Goal: Transaction & Acquisition: Purchase product/service

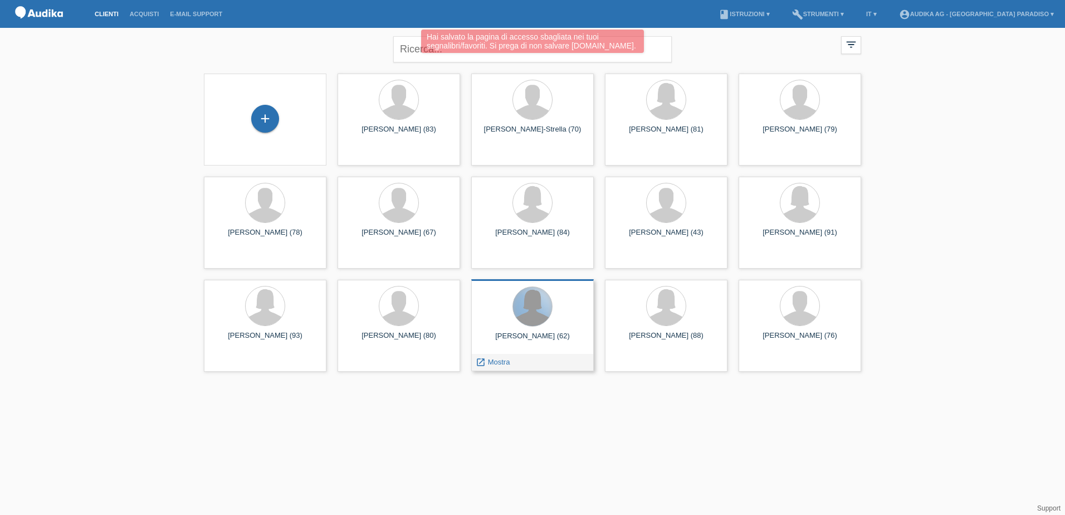
click at [532, 315] on div at bounding box center [532, 306] width 39 height 39
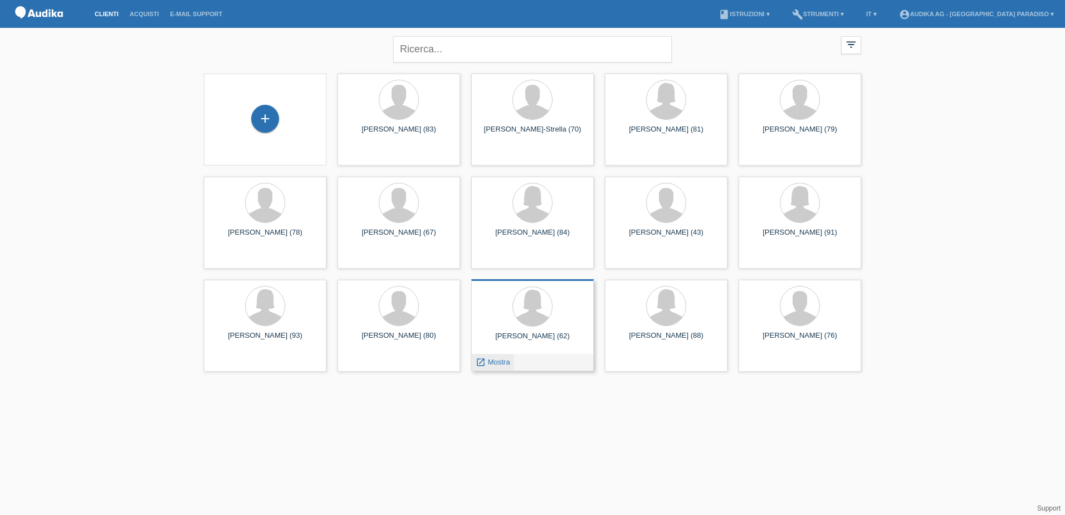
click at [488, 365] on span "Mostra" at bounding box center [499, 362] width 22 height 8
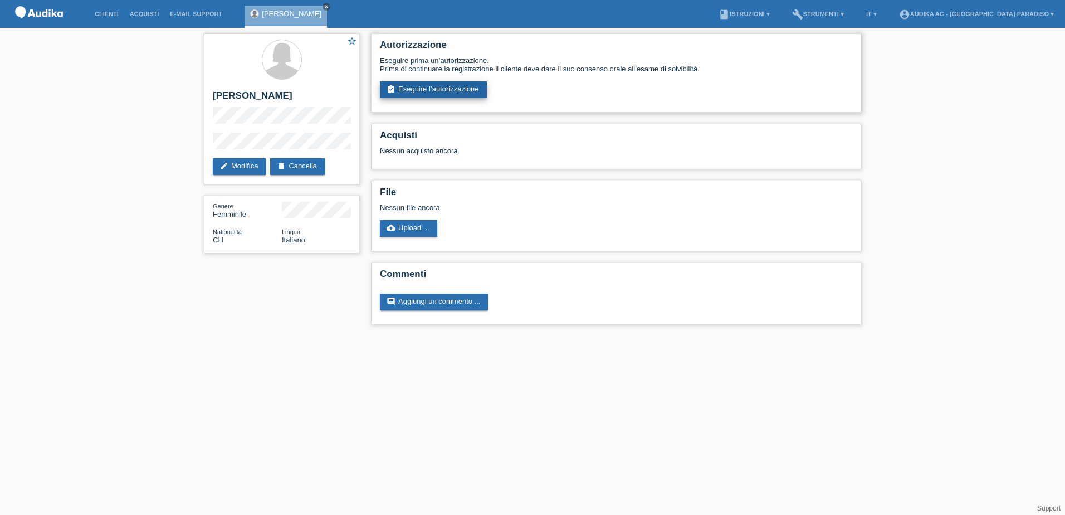
click at [448, 89] on link "assignment_turned_in Eseguire l’autorizzazione" at bounding box center [433, 89] width 107 height 17
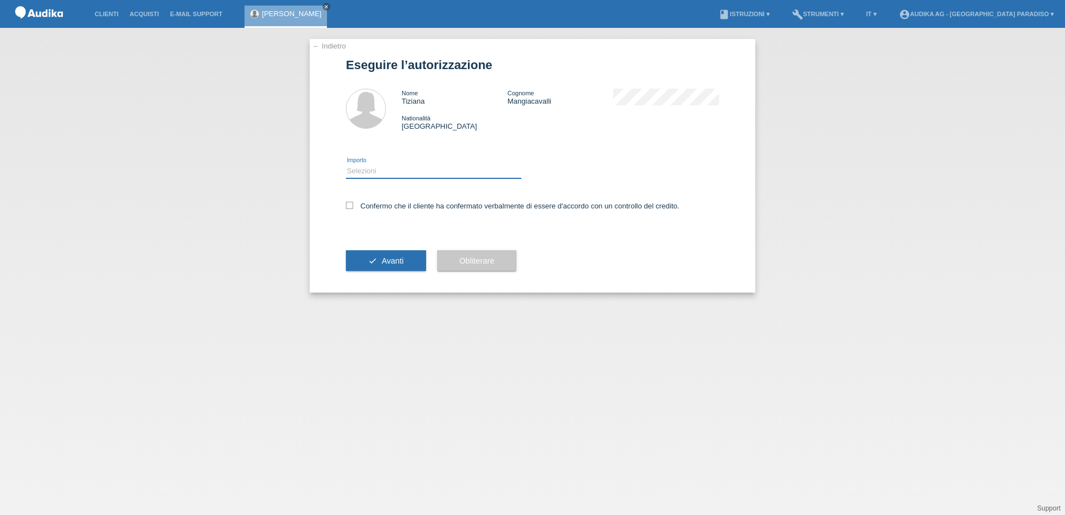
click at [431, 168] on select "Selezioni CHF 1.00 - CHF 499.00 CHF 500.00 - CHF 1'999.00 CHF 2'000.00 - CHF 13…" at bounding box center [433, 170] width 175 height 13
select select "3"
click at [346, 164] on select "Selezioni CHF 1.00 - CHF 499.00 CHF 500.00 - CHF 1'999.00 CHF 2'000.00 - CHF 13…" at bounding box center [433, 170] width 175 height 13
click at [347, 205] on icon at bounding box center [349, 205] width 7 height 7
click at [347, 205] on input "Confermo che il cliente ha confermato verbalmente di essere d'accordo con un co…" at bounding box center [349, 205] width 7 height 7
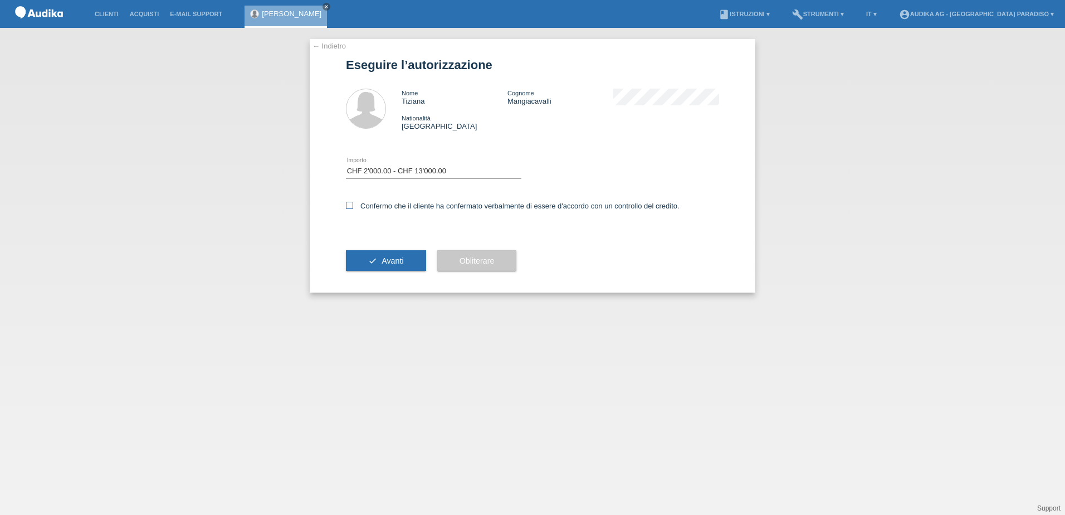
checkbox input "true"
click at [375, 263] on button "check Avanti" at bounding box center [386, 260] width 80 height 21
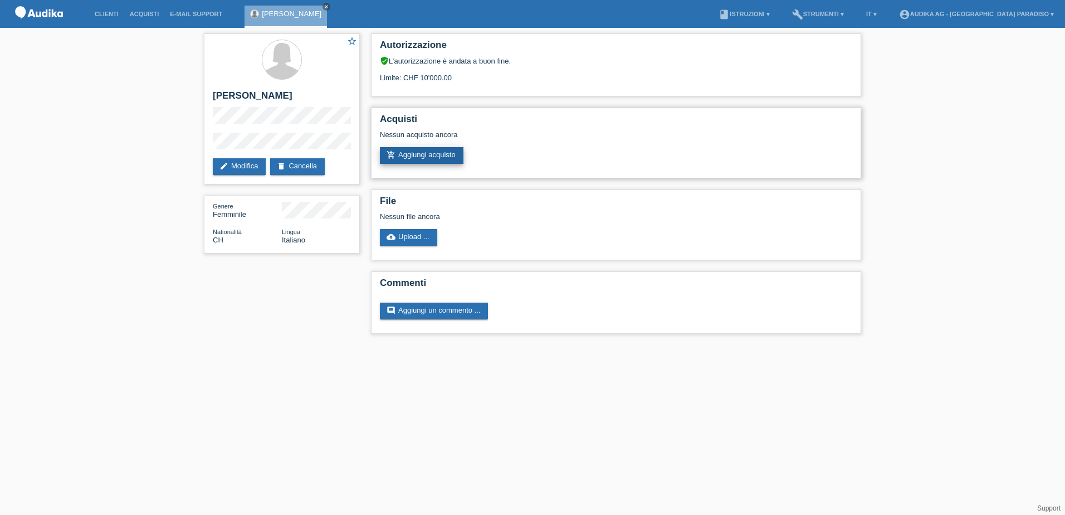
click at [448, 159] on link "add_shopping_cart Aggiungi acquisto" at bounding box center [422, 155] width 84 height 17
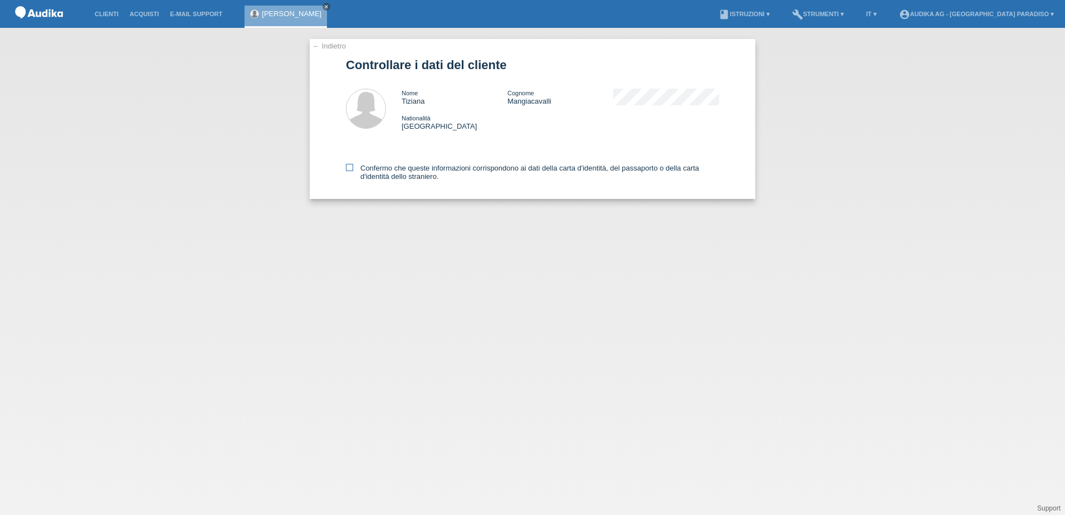
click at [347, 169] on icon at bounding box center [349, 167] width 7 height 7
click at [347, 169] on input "Confermo che queste informazioni corrispondono ai dati della carta d'identità, …" at bounding box center [349, 167] width 7 height 7
checkbox input "true"
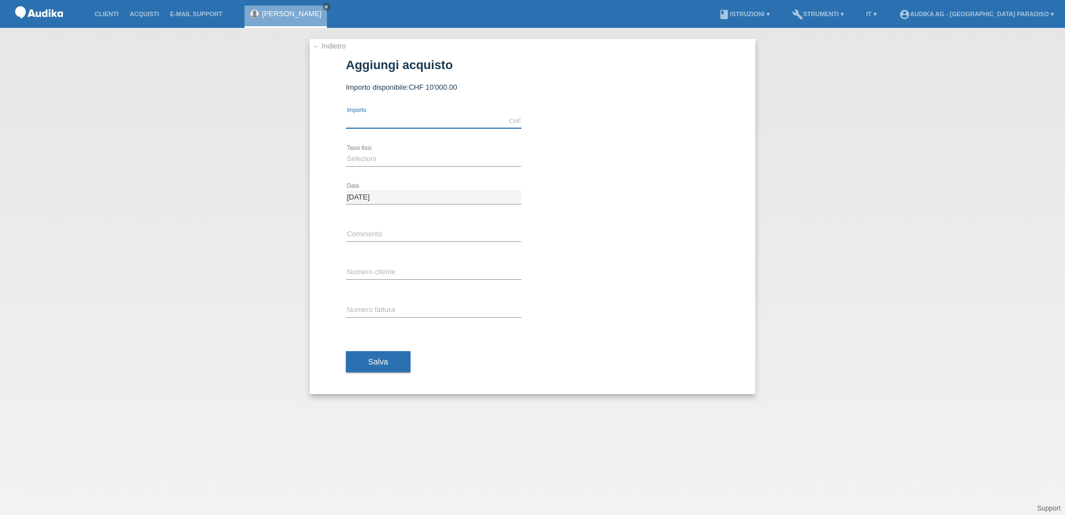
click at [380, 120] on input "text" at bounding box center [433, 121] width 175 height 14
type input "4350.00"
click at [394, 157] on select "Selezioni 12 rate 24 rate" at bounding box center [433, 158] width 175 height 13
select select "178"
click at [346, 152] on select "Selezioni 12 rate 24 rate" at bounding box center [433, 158] width 175 height 13
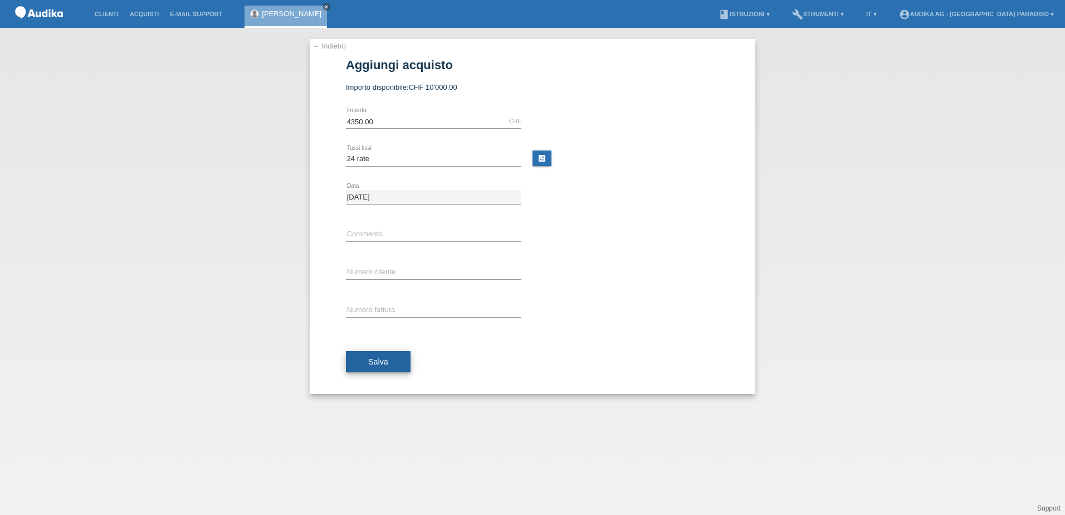
click at [383, 364] on span "Salva" at bounding box center [378, 361] width 20 height 9
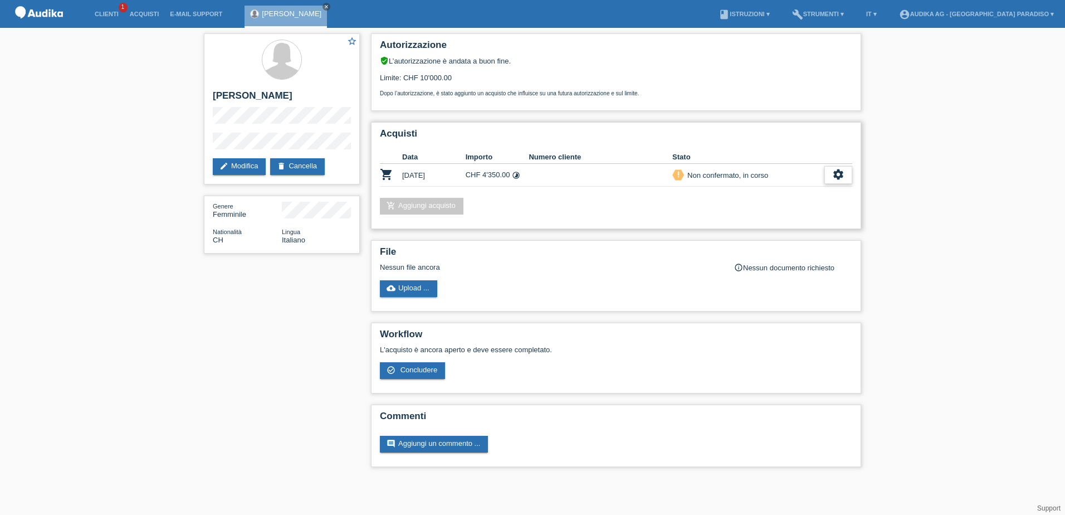
click at [844, 176] on div "settings" at bounding box center [838, 175] width 28 height 18
click at [774, 223] on span "Concludere" at bounding box center [756, 225] width 41 height 13
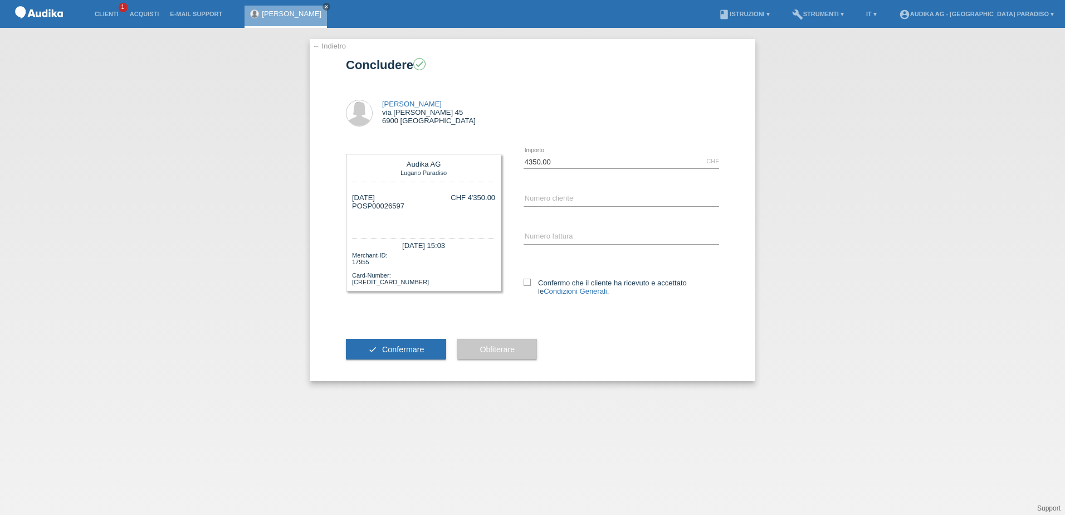
drag, startPoint x: 364, startPoint y: 205, endPoint x: 408, endPoint y: 206, distance: 44.6
click at [408, 206] on div "25.08.2025 POSP00026597 CHF 4'350.00" at bounding box center [423, 209] width 143 height 33
copy div "SP00026597"
click at [534, 190] on div "error Numero cliente" at bounding box center [621, 199] width 195 height 38
click at [539, 198] on input "C" at bounding box center [621, 199] width 195 height 14
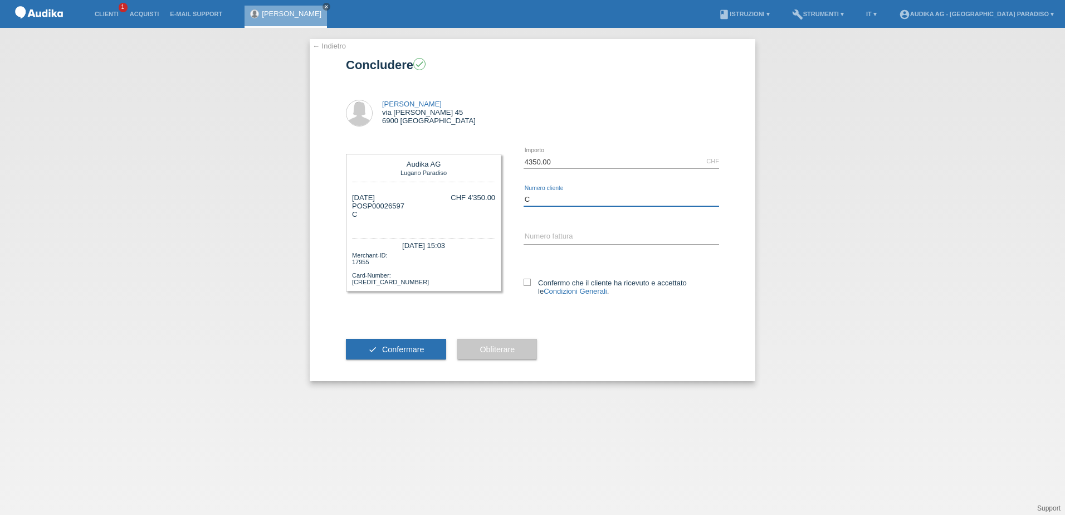
click at [540, 199] on input "C" at bounding box center [621, 199] width 195 height 14
paste input "14770861"
type input "C14770861"
click at [546, 237] on input "SOI" at bounding box center [621, 237] width 195 height 14
paste input "000347931"
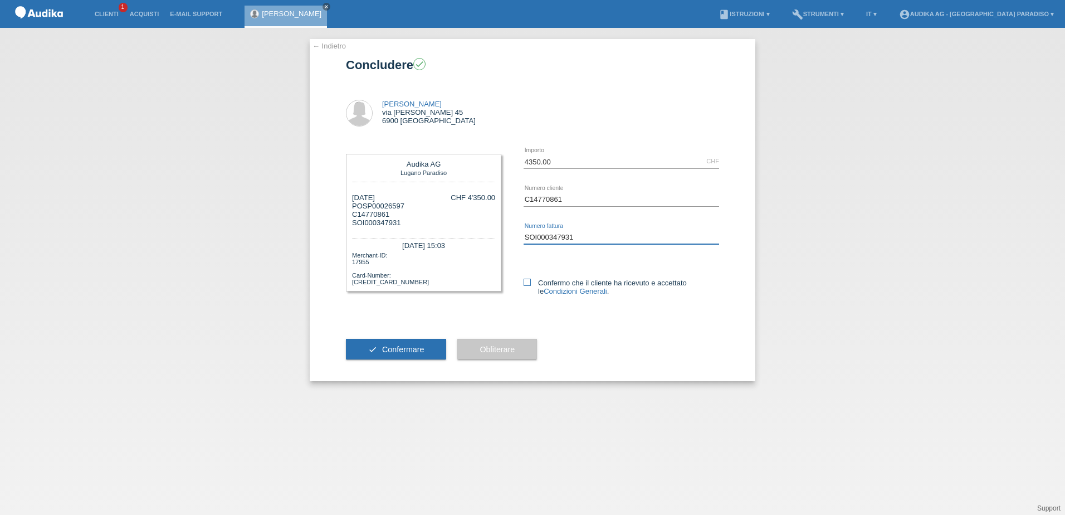
type input "SOI000347931"
click at [529, 285] on icon at bounding box center [527, 281] width 7 height 7
click at [529, 285] on input "Confermo che il cliente ha ricevuto e accettato le Condizioni Generali ." at bounding box center [527, 281] width 7 height 7
checkbox input "true"
click at [418, 349] on span "Confermare" at bounding box center [403, 349] width 42 height 9
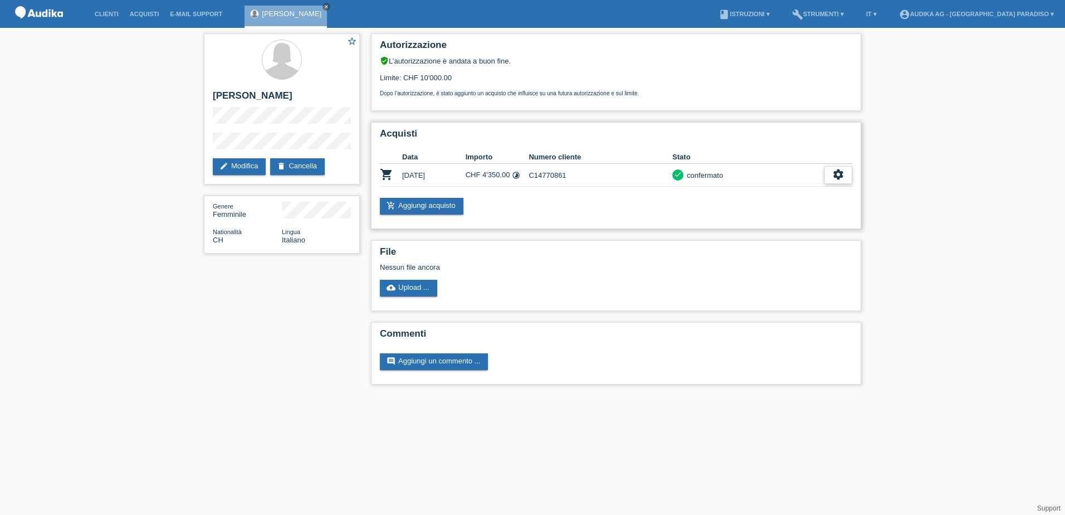
click at [844, 171] on icon "settings" at bounding box center [838, 174] width 12 height 12
click at [759, 223] on span "Scaricare dettagli sul finanziamento" at bounding box center [777, 225] width 118 height 13
click at [831, 175] on div "settings" at bounding box center [838, 175] width 28 height 18
click at [755, 211] on span "Scaricare GTC" at bounding box center [743, 208] width 51 height 13
click at [1008, 14] on link "account_circle Audika AG - [GEOGRAPHIC_DATA] Paradiso ▾" at bounding box center [976, 14] width 166 height 7
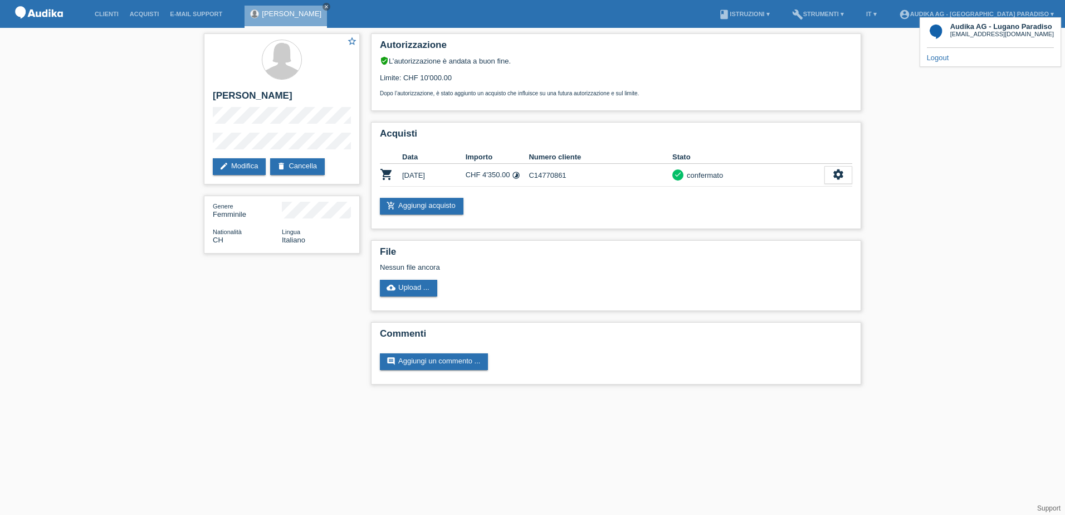
click at [932, 57] on link "Logout" at bounding box center [938, 57] width 22 height 8
